Goal: Task Accomplishment & Management: Complete application form

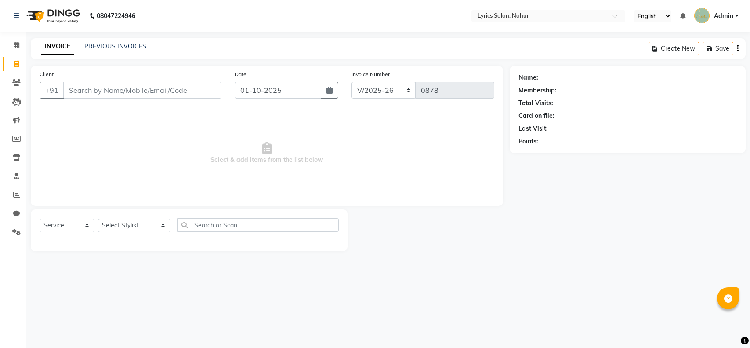
select select "8608"
select select "service"
type input "9004983283"
click at [214, 89] on span "Add Client" at bounding box center [199, 90] width 35 height 9
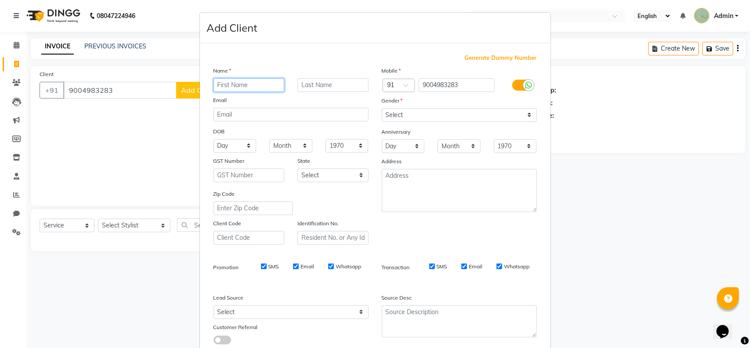
paste input "Arsha C"
type input "Arsha"
click at [307, 80] on input "text" at bounding box center [333, 85] width 71 height 14
type input "C"
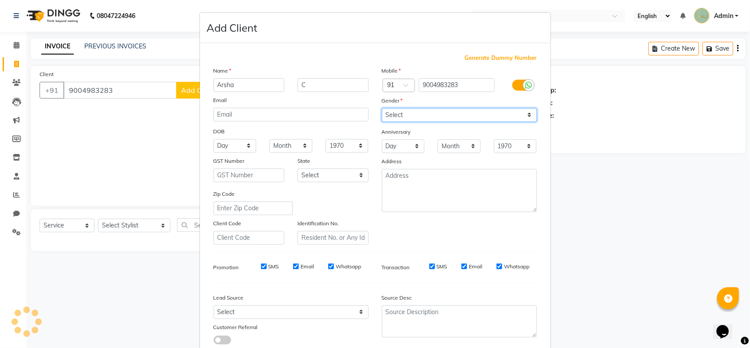
click at [401, 115] on select "Select [DEMOGRAPHIC_DATA] [DEMOGRAPHIC_DATA] Other Prefer Not To Say" at bounding box center [459, 115] width 155 height 14
select select "[DEMOGRAPHIC_DATA]"
click at [382, 108] on select "Select [DEMOGRAPHIC_DATA] [DEMOGRAPHIC_DATA] Other Prefer Not To Say" at bounding box center [459, 115] width 155 height 14
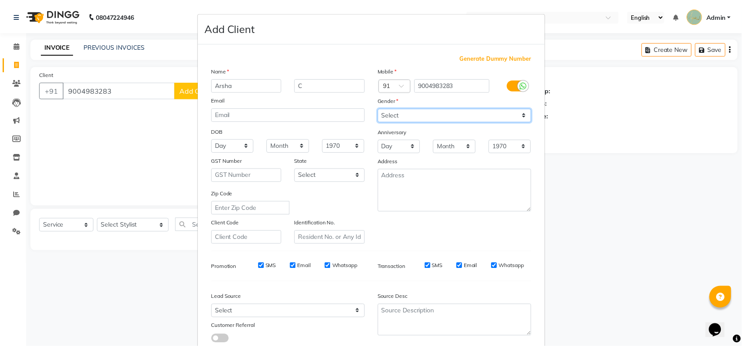
scroll to position [55, 0]
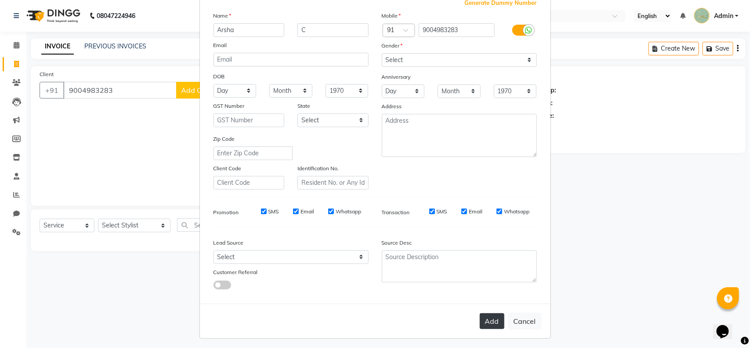
click at [488, 323] on button "Add" at bounding box center [492, 321] width 25 height 16
select select
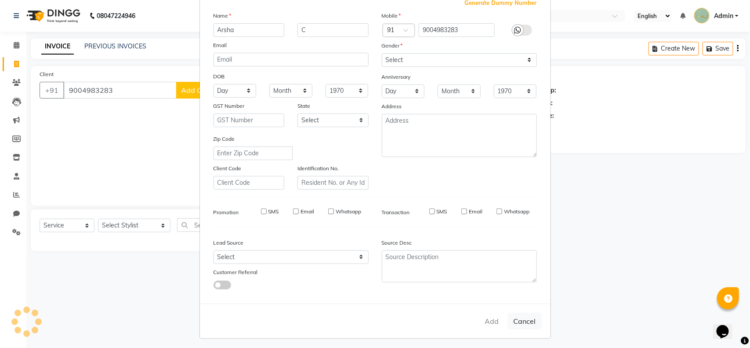
select select
checkbox input "false"
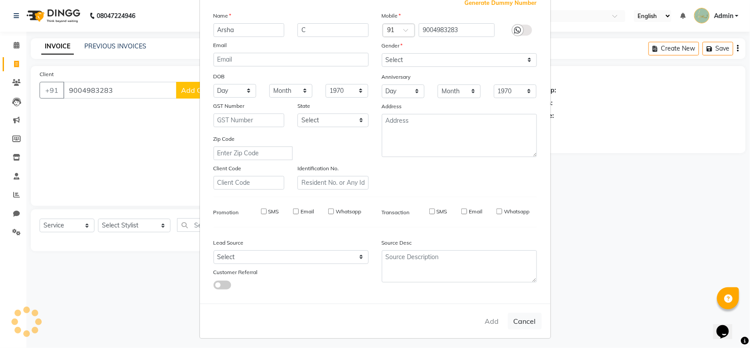
checkbox input "false"
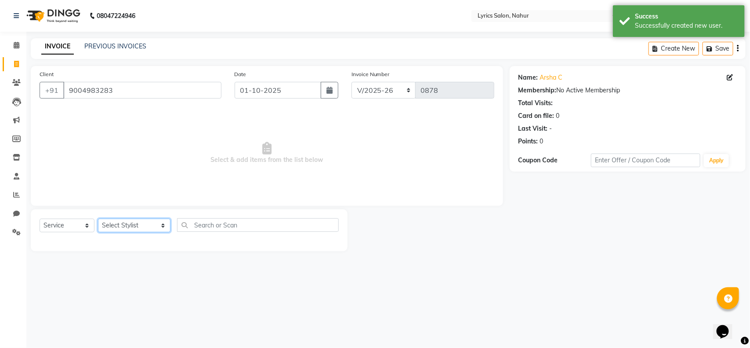
click at [104, 229] on select "Select Stylist [PERSON_NAME] [PERSON_NAME] [PERSON_NAME] KAJAL JATHE [PERSON_NA…" at bounding box center [134, 225] width 73 height 14
select select "85766"
click at [98, 218] on select "Select Stylist [PERSON_NAME] [PERSON_NAME] [PERSON_NAME] KAJAL JATHE [PERSON_NA…" at bounding box center [134, 225] width 73 height 14
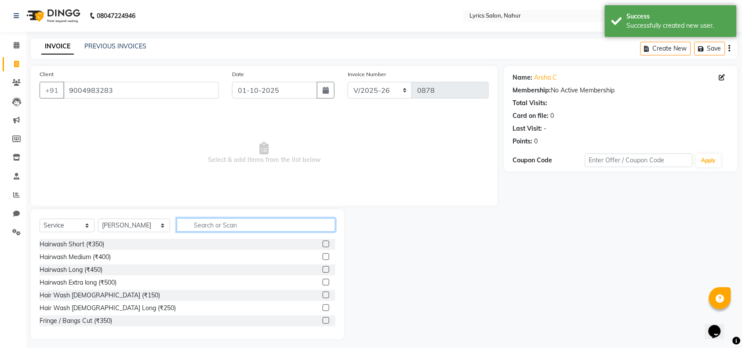
click at [209, 221] on input "text" at bounding box center [256, 225] width 159 height 14
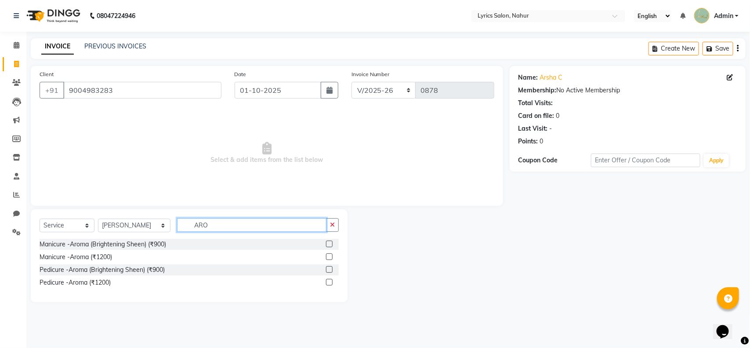
type input "ARO"
click at [331, 243] on label at bounding box center [329, 243] width 7 height 7
click at [331, 243] on input "checkbox" at bounding box center [329, 244] width 6 height 6
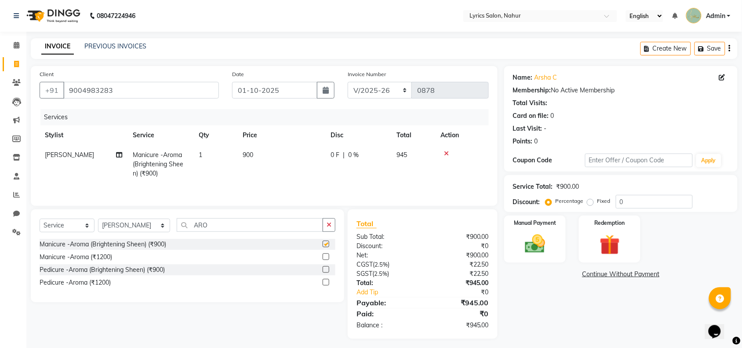
checkbox input "false"
click at [444, 152] on icon at bounding box center [446, 153] width 5 height 6
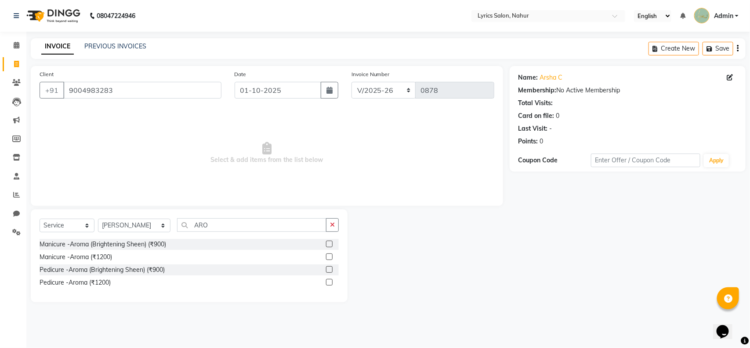
click at [329, 269] on label at bounding box center [329, 269] width 7 height 7
click at [329, 269] on input "checkbox" at bounding box center [329, 270] width 6 height 6
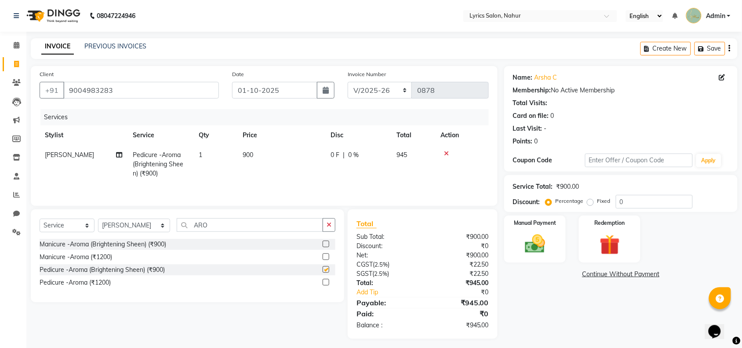
checkbox input "false"
click at [329, 224] on icon "button" at bounding box center [329, 225] width 5 height 6
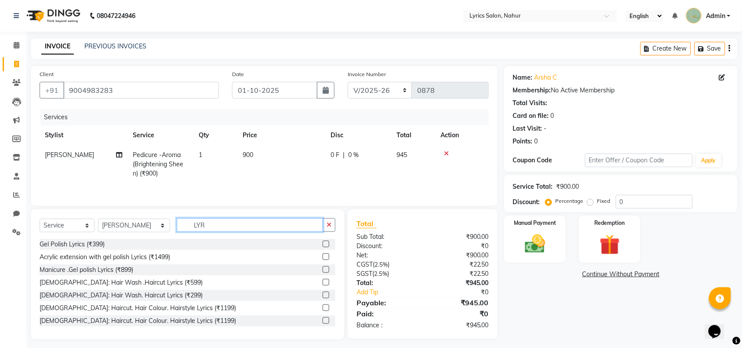
type input "LYR"
click at [323, 246] on label at bounding box center [326, 243] width 7 height 7
click at [323, 246] on input "checkbox" at bounding box center [326, 244] width 6 height 6
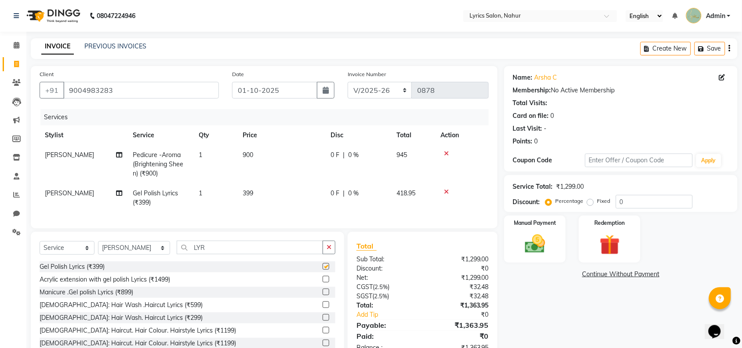
checkbox input "false"
click at [729, 51] on button "button" at bounding box center [730, 48] width 2 height 21
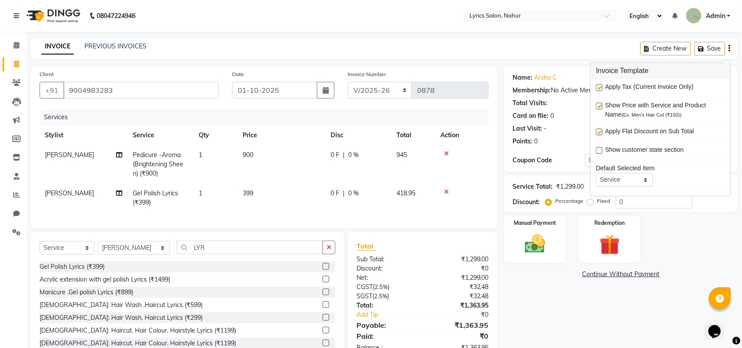
click at [601, 87] on label at bounding box center [599, 87] width 7 height 7
click at [601, 87] on input "checkbox" at bounding box center [599, 88] width 6 height 6
checkbox input "false"
click at [563, 255] on div "Manual Payment" at bounding box center [535, 239] width 64 height 49
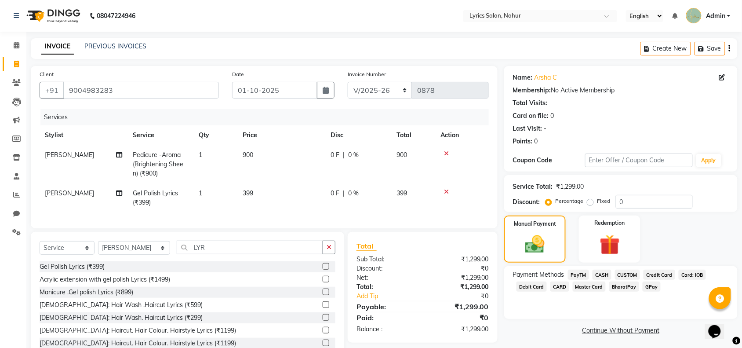
click at [555, 287] on span "CARD" at bounding box center [559, 286] width 19 height 10
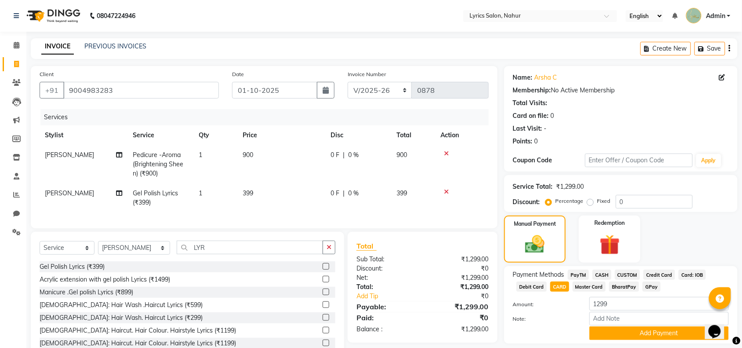
scroll to position [35, 0]
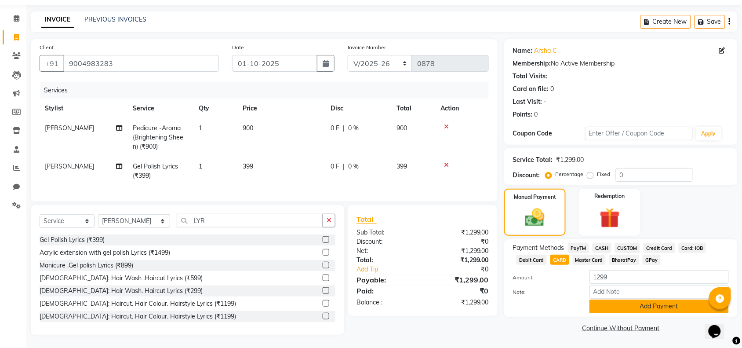
click at [615, 299] on button "Add Payment" at bounding box center [659, 306] width 139 height 14
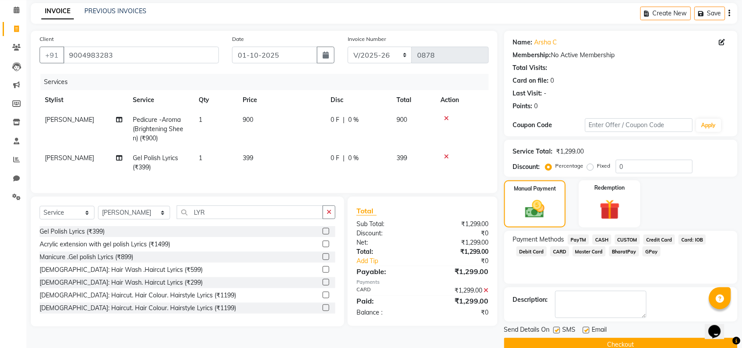
scroll to position [52, 0]
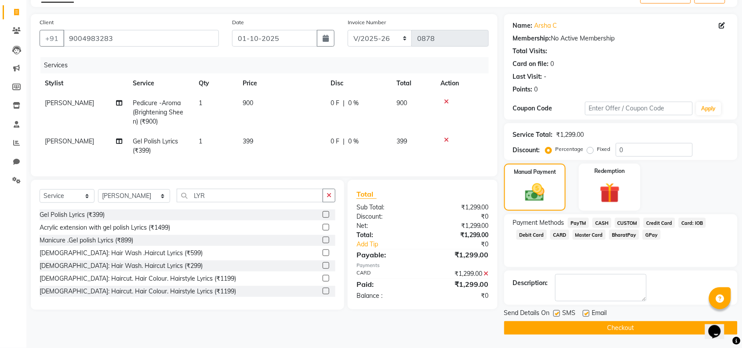
click at [553, 328] on button "Checkout" at bounding box center [620, 328] width 233 height 14
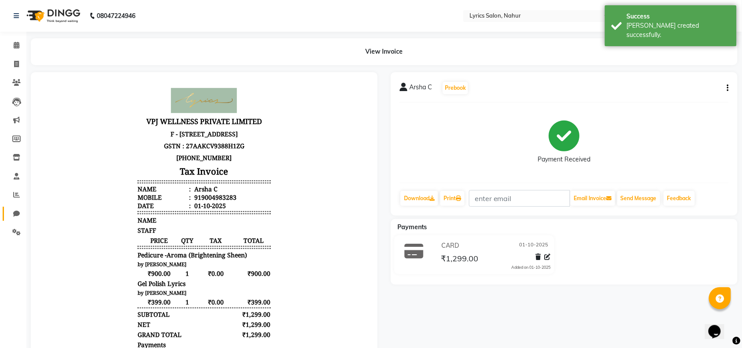
click at [17, 207] on link "Chat" at bounding box center [13, 214] width 21 height 15
select select "100"
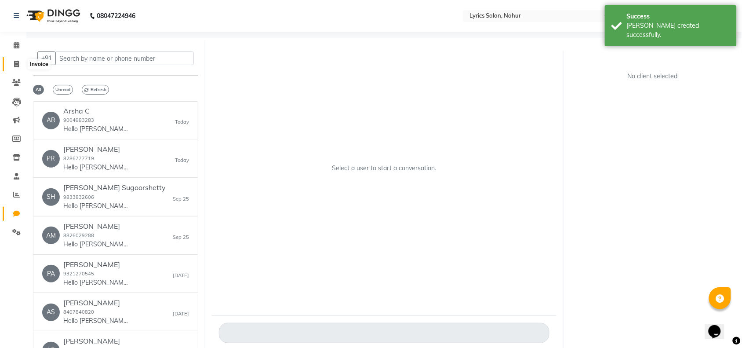
click at [18, 64] on icon at bounding box center [16, 64] width 5 height 7
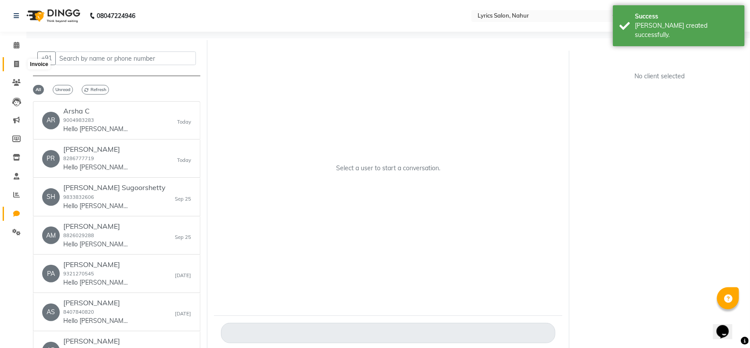
select select "service"
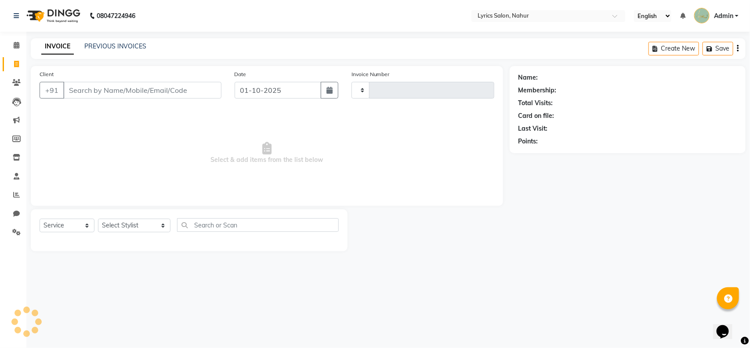
type input "0879"
select select "8608"
